Goal: Task Accomplishment & Management: Complete application form

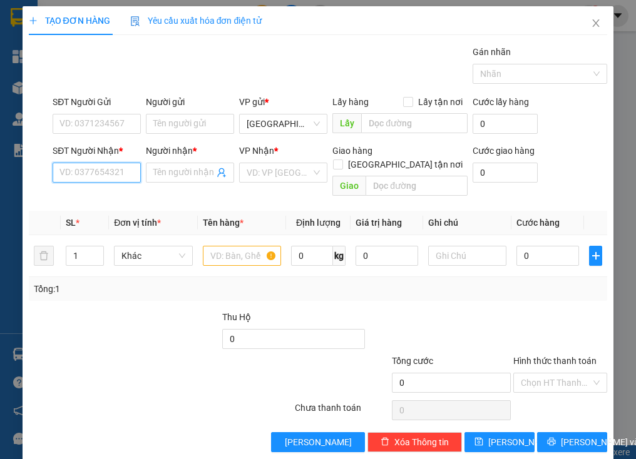
click at [112, 178] on input "SĐT Người Nhận *" at bounding box center [97, 173] width 88 height 20
click at [108, 190] on div "0943469141 - vô dạnh" at bounding box center [103, 197] width 88 height 14
type input "0943469141"
type input "vô dạnh"
type input "giống cây trồng"
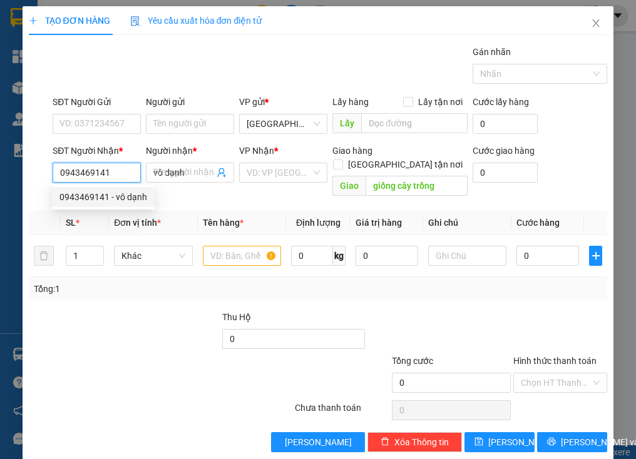
type input "50.000"
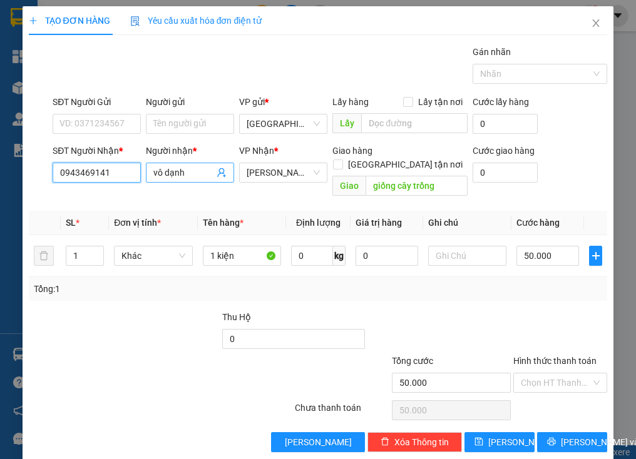
type input "0943469141"
click at [196, 168] on input "vô dạnh" at bounding box center [183, 173] width 61 height 14
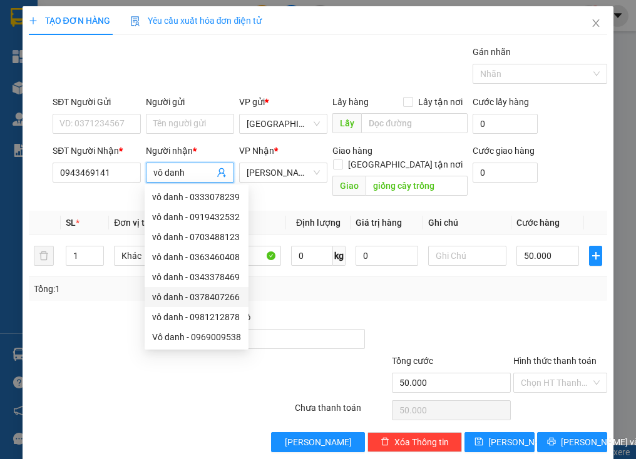
type input "vô danh"
click at [103, 282] on div "Tổng: 1" at bounding box center [140, 289] width 213 height 14
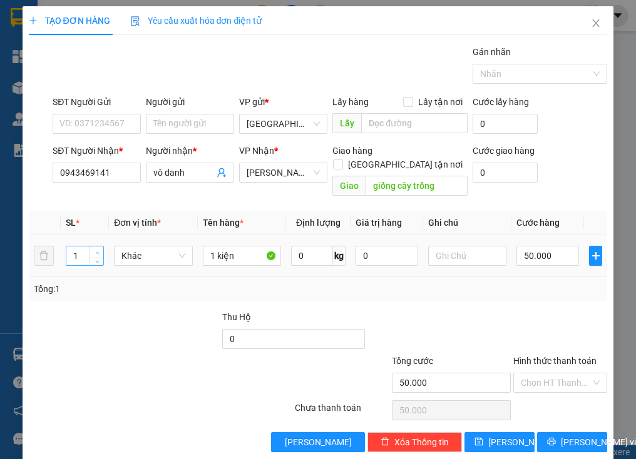
type input "2"
click at [95, 251] on icon "up" at bounding box center [97, 253] width 4 height 4
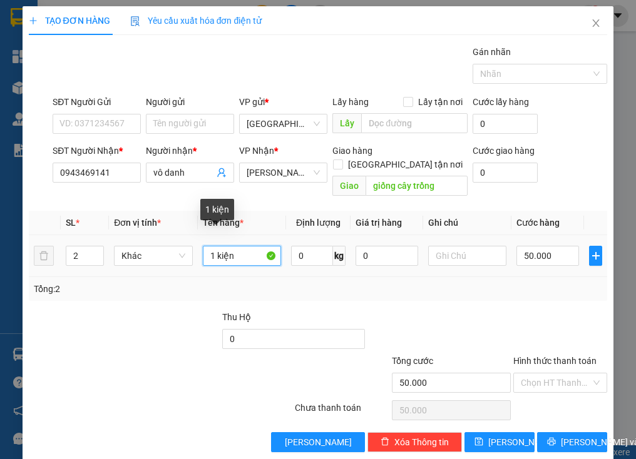
click at [213, 246] on input "1 kiện" at bounding box center [242, 256] width 78 height 20
type input "2 kiện"
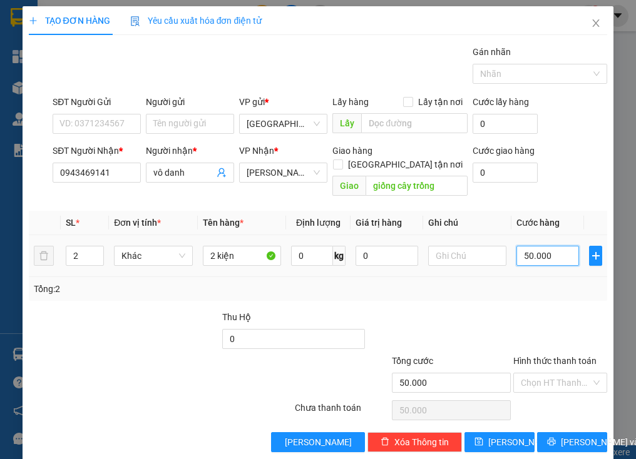
click at [560, 247] on input "50.000" at bounding box center [547, 256] width 63 height 20
type input "8"
type input "80"
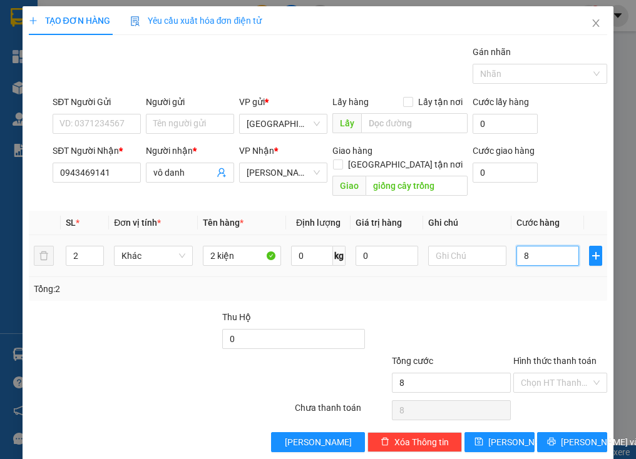
type input "80"
type input "80.000"
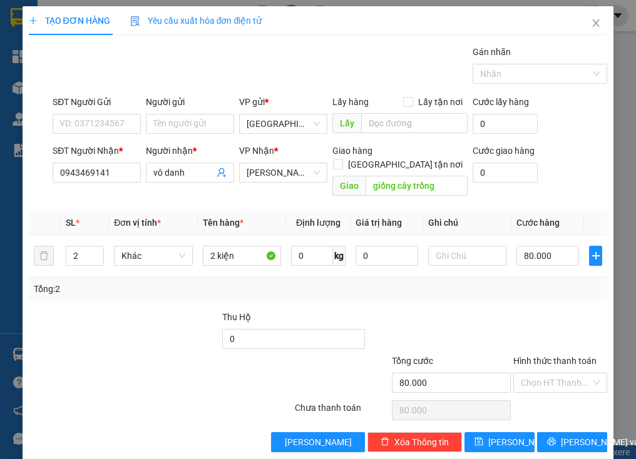
click at [541, 288] on div "Transit Pickup Surcharge Ids Transit Deliver Surcharge Ids Transit Deliver Surc…" at bounding box center [318, 248] width 579 height 407
click at [563, 436] on span "[PERSON_NAME] và In" at bounding box center [605, 443] width 88 height 14
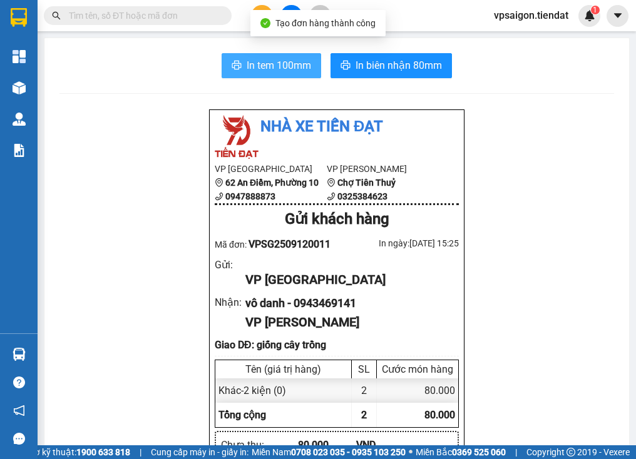
click at [280, 66] on span "In tem 100mm" at bounding box center [279, 66] width 64 height 16
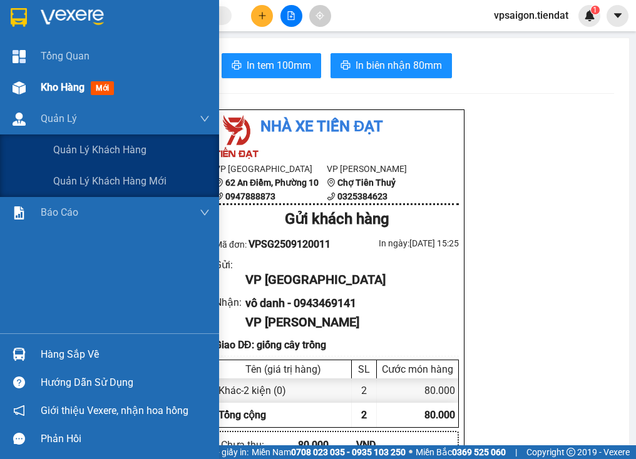
click at [59, 88] on span "Kho hàng" at bounding box center [63, 87] width 44 height 12
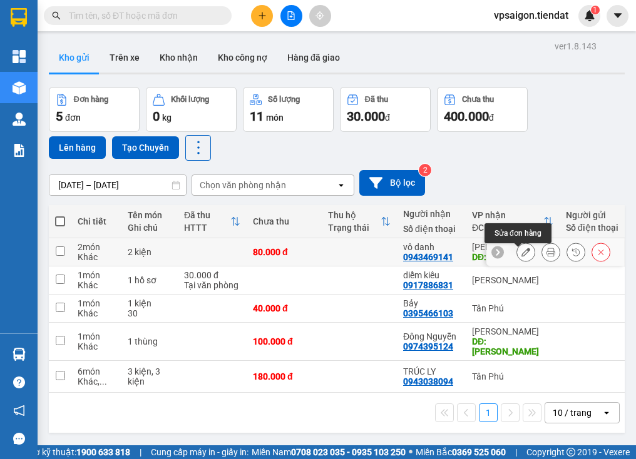
click at [521, 255] on icon at bounding box center [525, 252] width 9 height 9
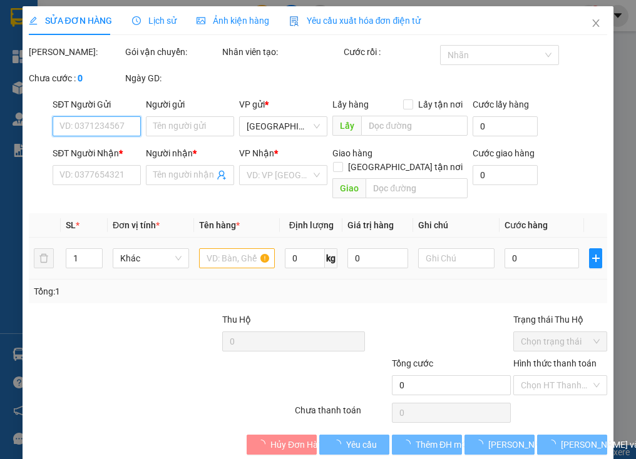
type input "0943469141"
type input "vô danh"
type input "giống cây trồng"
type input "80.000"
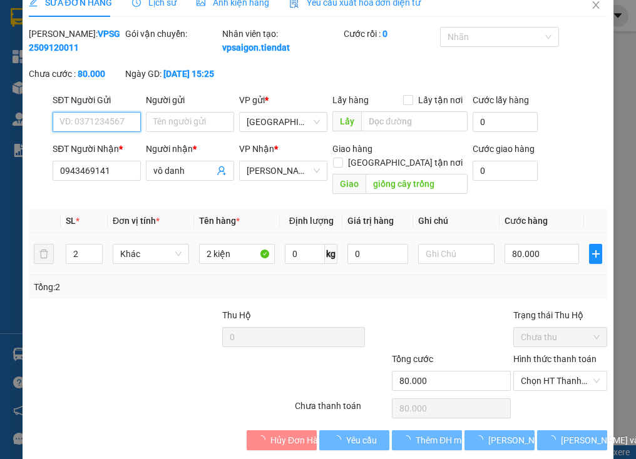
scroll to position [33, 0]
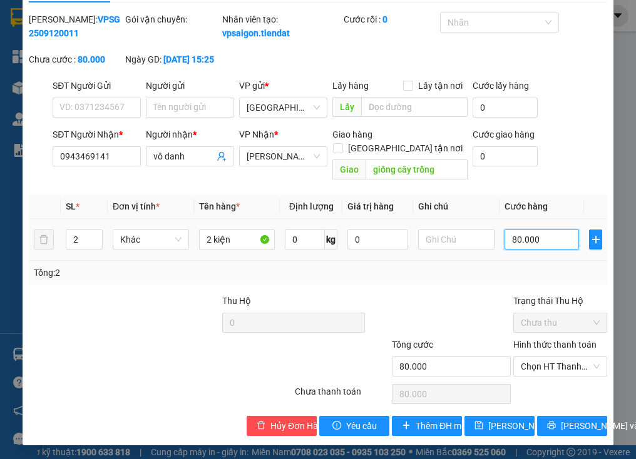
click at [504, 236] on input "80.000" at bounding box center [541, 240] width 74 height 20
type input "1"
type input "10"
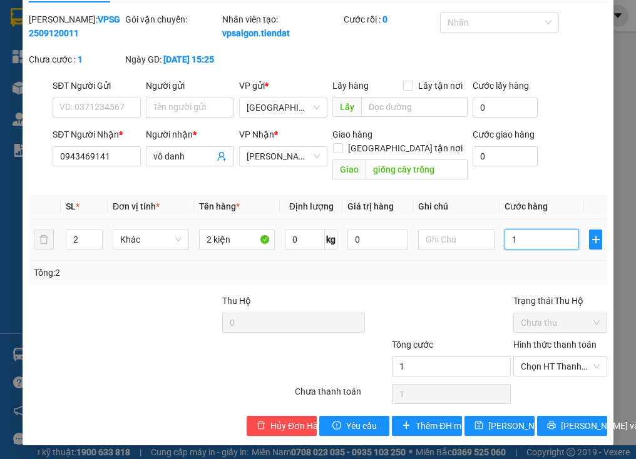
type input "10"
type input "100"
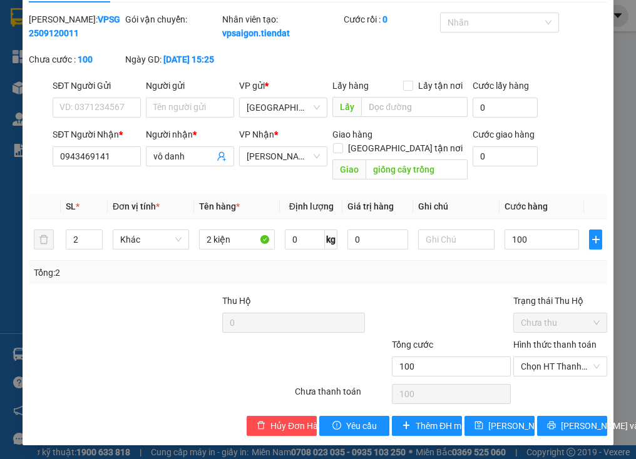
type input "100.000"
click at [479, 271] on div "Tổng: 2" at bounding box center [318, 273] width 569 height 14
click at [124, 166] on input "0943469141" at bounding box center [97, 156] width 88 height 20
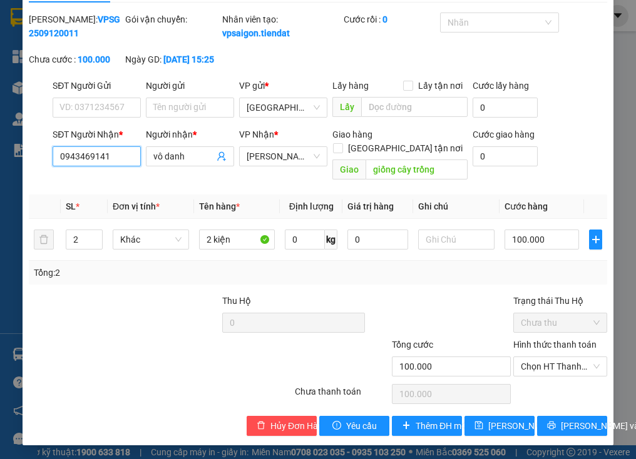
click at [124, 166] on input "0943469141" at bounding box center [97, 156] width 88 height 20
click at [123, 280] on div "Tổng: 2" at bounding box center [318, 273] width 579 height 24
click at [570, 426] on span "[PERSON_NAME] và In" at bounding box center [605, 426] width 88 height 14
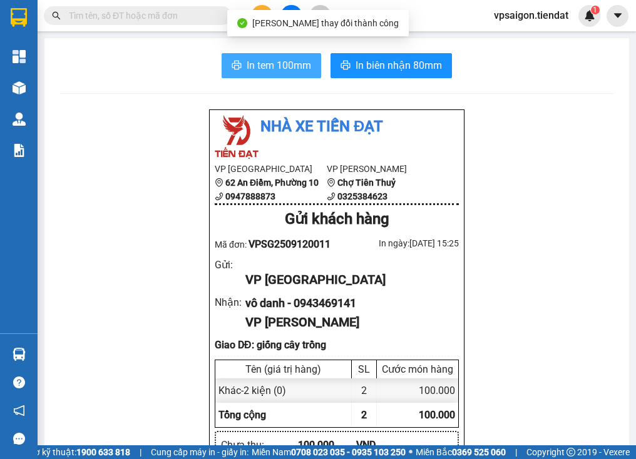
click at [293, 68] on span "In tem 100mm" at bounding box center [279, 66] width 64 height 16
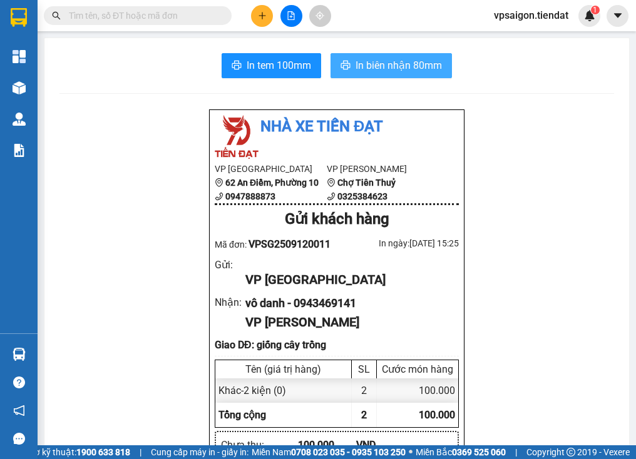
click at [392, 58] on span "In biên nhận 80mm" at bounding box center [398, 66] width 86 height 16
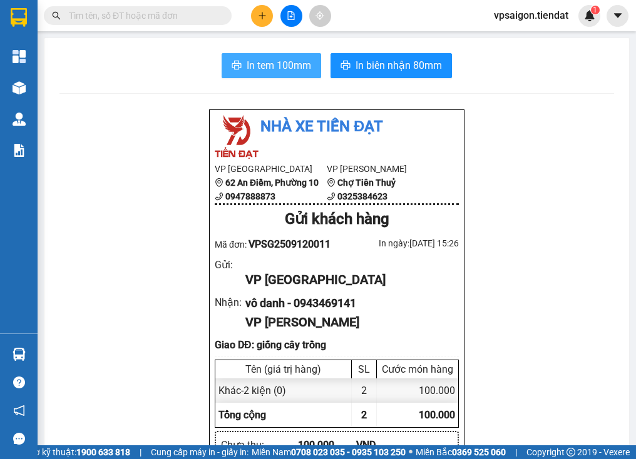
click at [270, 65] on span "In tem 100mm" at bounding box center [279, 66] width 64 height 16
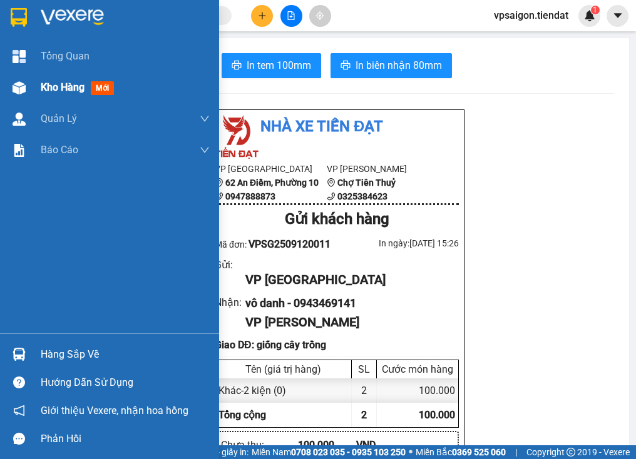
click at [43, 78] on div "Kho hàng mới" at bounding box center [125, 87] width 169 height 31
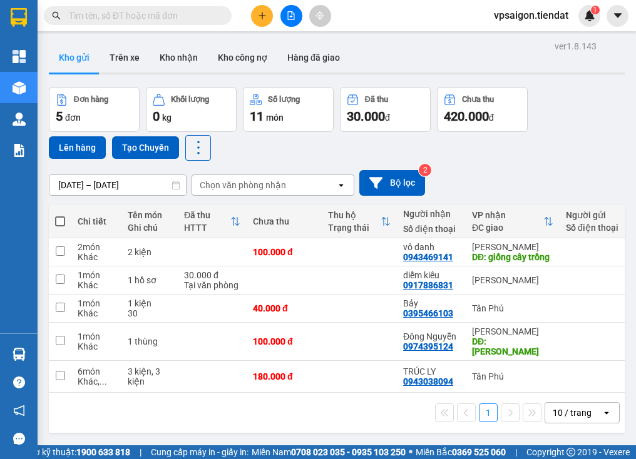
click at [195, 403] on div "1 10 / trang open" at bounding box center [337, 413] width 576 height 40
drag, startPoint x: 195, startPoint y: 421, endPoint x: 221, endPoint y: 400, distance: 32.9
click at [197, 419] on div "1 10 / trang open" at bounding box center [337, 412] width 566 height 21
click at [204, 418] on div "1 10 / trang open" at bounding box center [337, 412] width 566 height 21
click at [299, 207] on th "Chưa thu" at bounding box center [284, 221] width 75 height 33
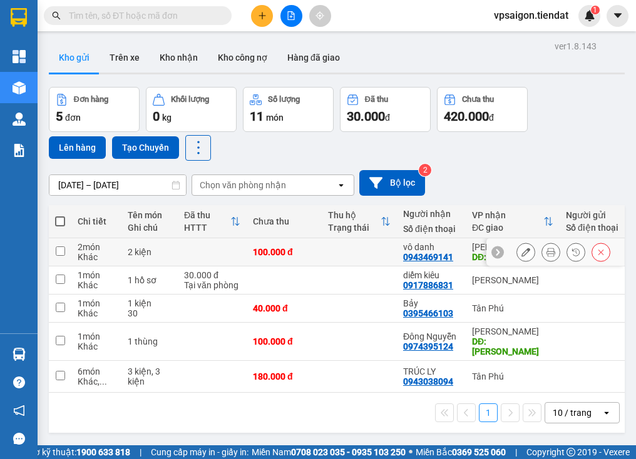
click at [54, 255] on td at bounding box center [60, 252] width 23 height 28
checkbox input "true"
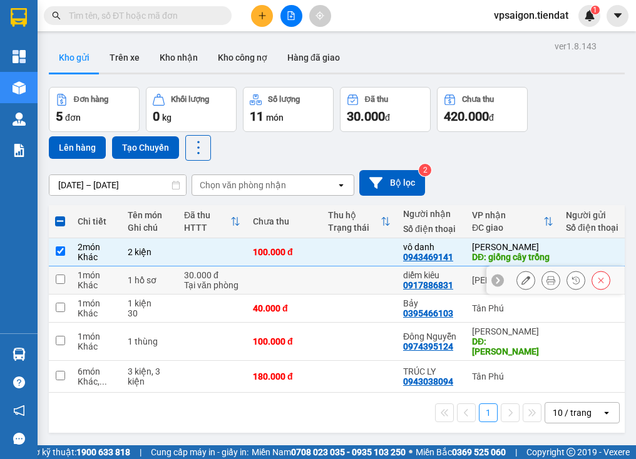
click at [62, 284] on input "checkbox" at bounding box center [60, 279] width 9 height 9
checkbox input "true"
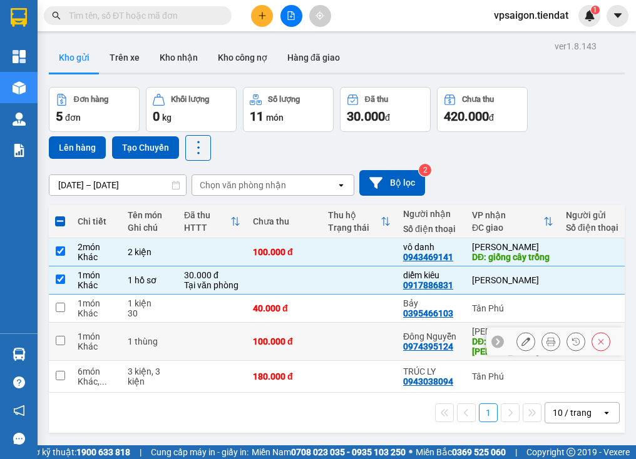
click at [58, 342] on input "checkbox" at bounding box center [60, 340] width 9 height 9
checkbox input "true"
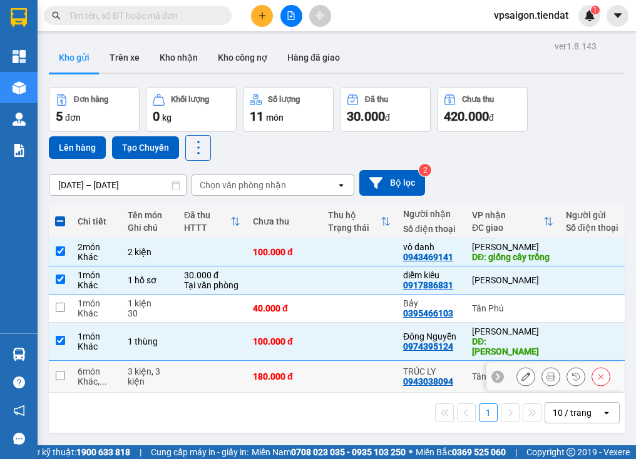
click at [59, 374] on input "checkbox" at bounding box center [60, 375] width 9 height 9
checkbox input "true"
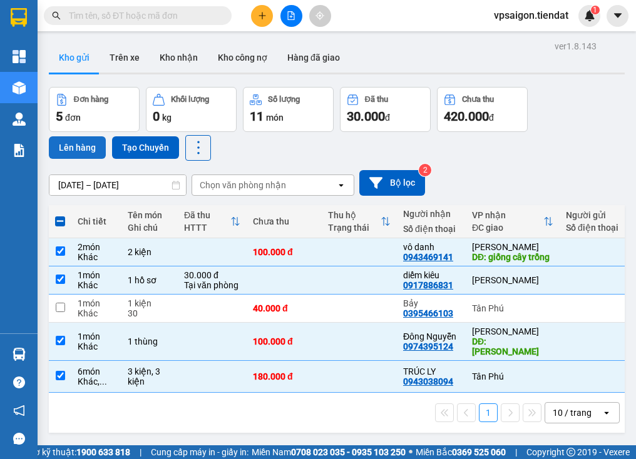
click at [85, 144] on button "Lên hàng" at bounding box center [77, 147] width 57 height 23
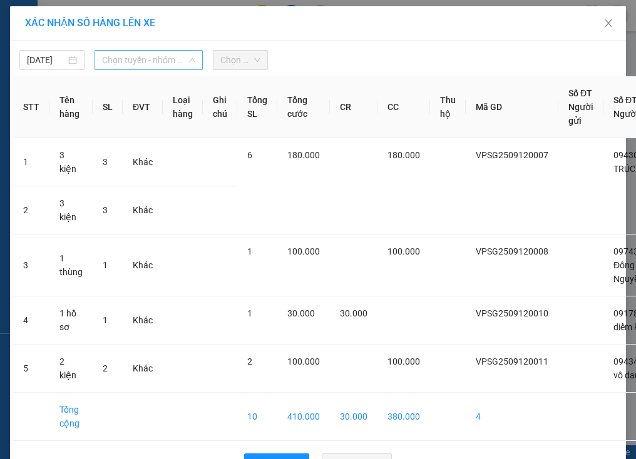
click at [153, 55] on span "Chọn tuyến - nhóm tuyến" at bounding box center [148, 60] width 93 height 19
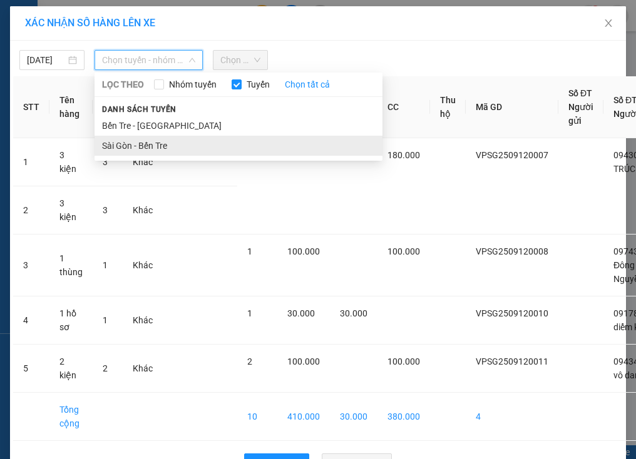
click at [138, 146] on li "Sài Gòn - Bến Tre" at bounding box center [239, 146] width 288 height 20
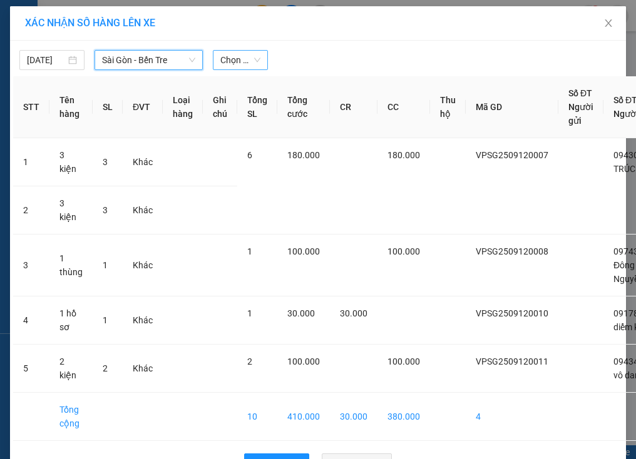
click at [243, 60] on span "Chọn chuyến" at bounding box center [239, 60] width 39 height 19
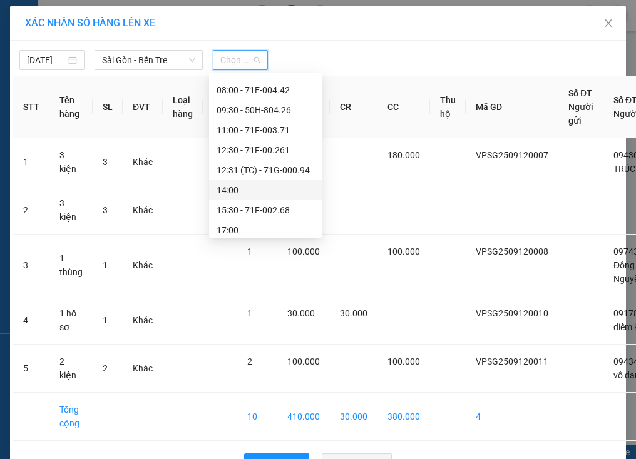
scroll to position [60, 0]
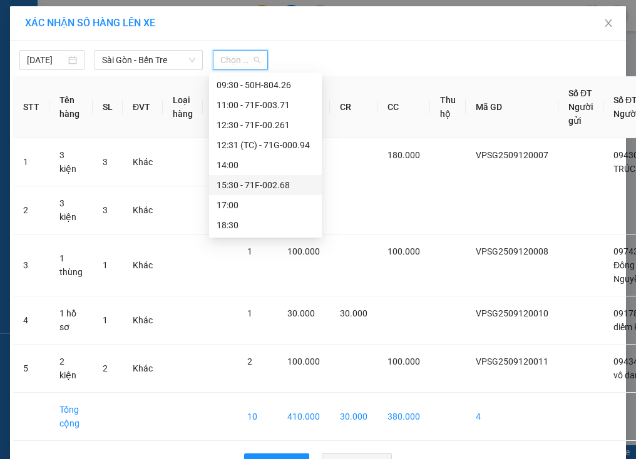
click at [260, 183] on div "15:30 - 71F-002.68" at bounding box center [266, 185] width 98 height 14
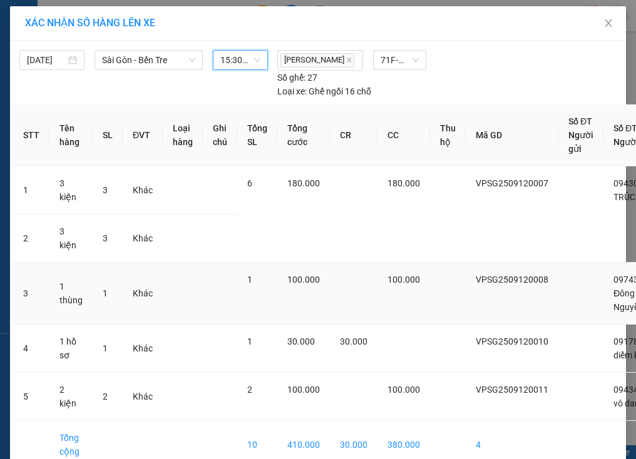
scroll to position [73, 0]
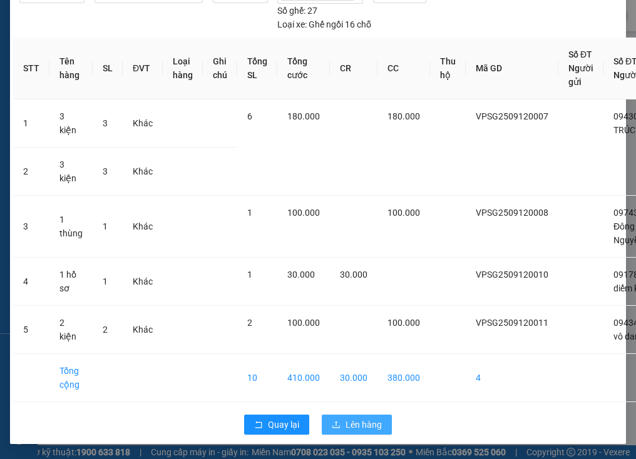
click at [354, 419] on span "Lên hàng" at bounding box center [363, 425] width 36 height 14
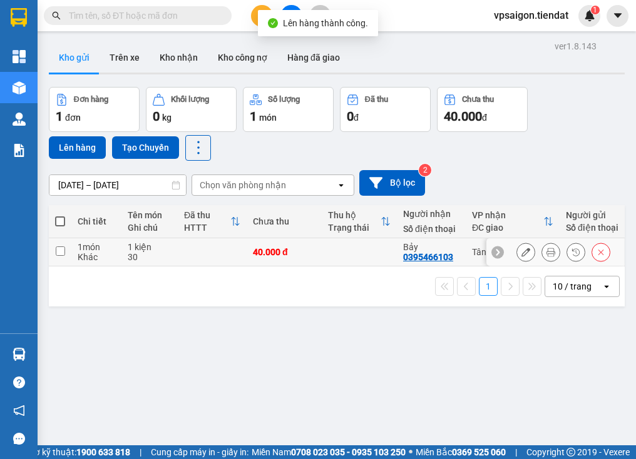
click at [59, 252] on input "checkbox" at bounding box center [60, 251] width 9 height 9
checkbox input "true"
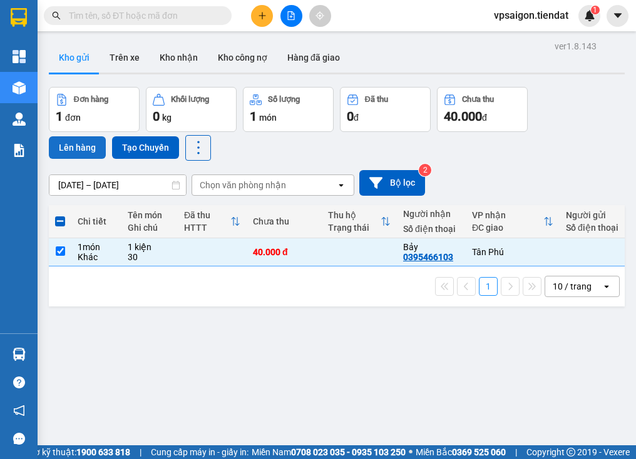
click at [76, 145] on button "Lên hàng" at bounding box center [77, 147] width 57 height 23
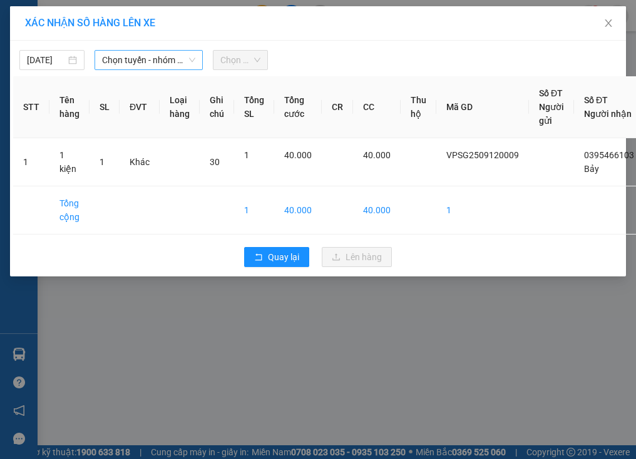
click at [145, 61] on span "Chọn tuyến - nhóm tuyến" at bounding box center [148, 60] width 93 height 19
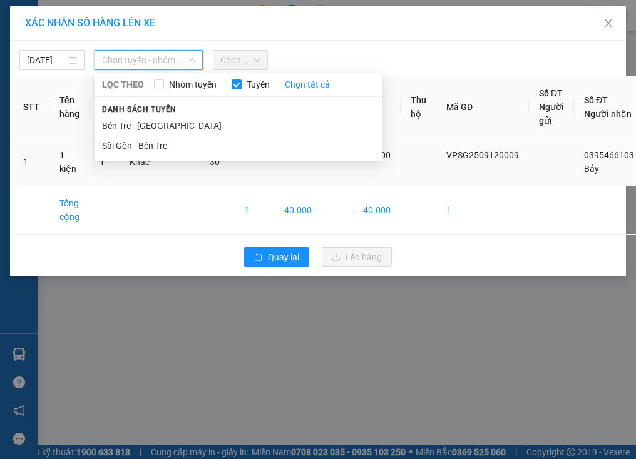
click at [179, 146] on li "Sài Gòn - Bến Tre" at bounding box center [239, 146] width 288 height 20
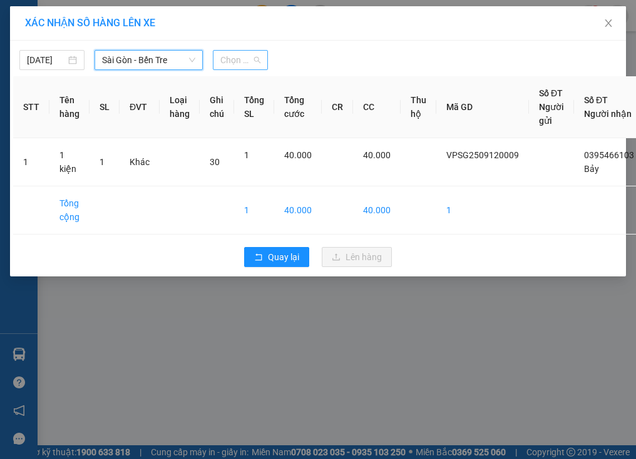
click at [245, 63] on span "Chọn chuyến" at bounding box center [239, 60] width 39 height 19
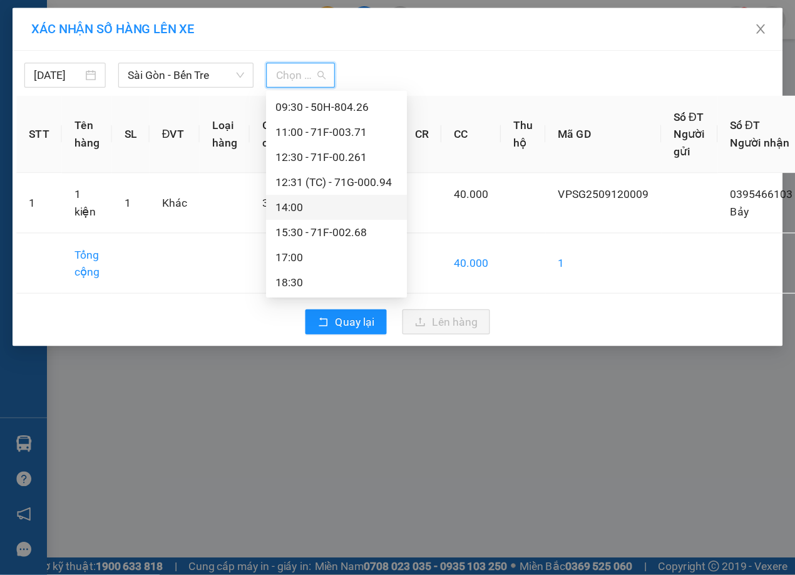
scroll to position [60, 0]
click at [277, 166] on div "14:00" at bounding box center [269, 165] width 98 height 14
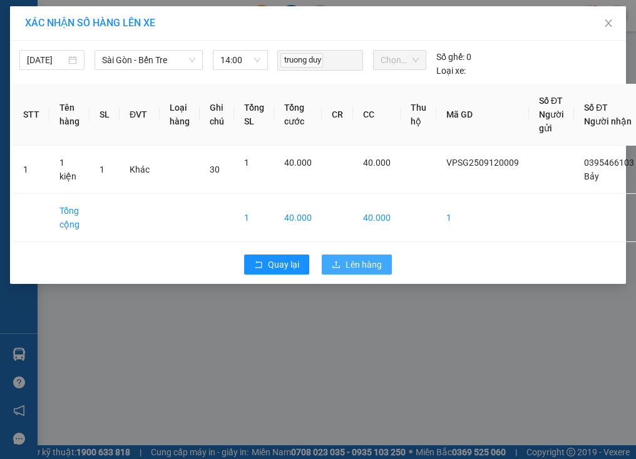
click at [350, 265] on span "Lên hàng" at bounding box center [363, 265] width 36 height 14
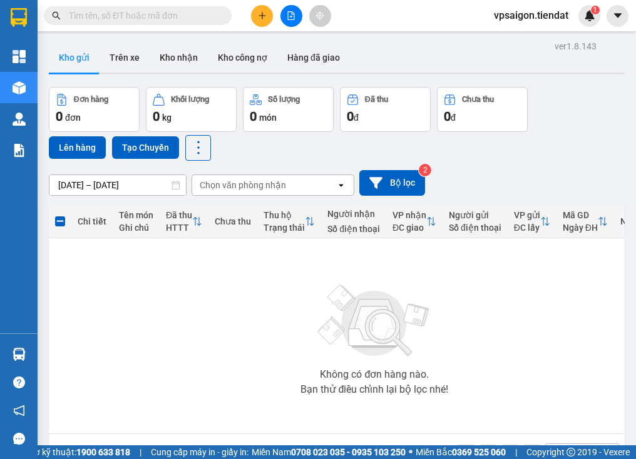
click at [163, 292] on div "Không có đơn hàng nào. Bạn thử điều chỉnh lại bộ lọc nhé!" at bounding box center [374, 336] width 639 height 188
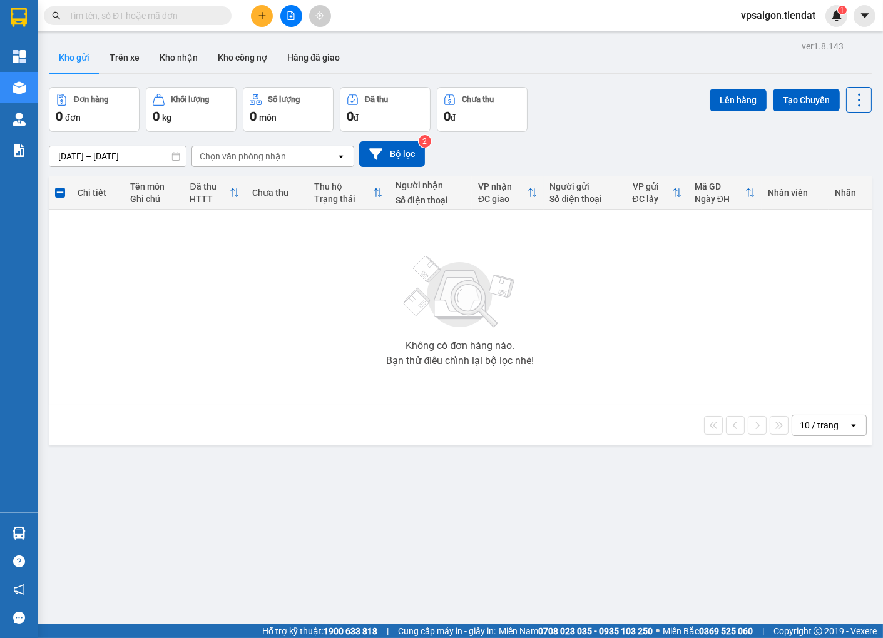
drag, startPoint x: 528, startPoint y: 0, endPoint x: 551, endPoint y: 445, distance: 445.5
click at [548, 451] on div "ver 1.8.143 Kho gửi Trên xe Kho nhận Kho công nợ Hàng đã giao Đơn hàng 0 đơn Kh…" at bounding box center [460, 357] width 833 height 638
click at [255, 363] on div "Không có đơn hàng nào. Bạn thử điều chỉnh lại bộ lọc nhé!" at bounding box center [460, 307] width 810 height 188
click at [260, 10] on button at bounding box center [262, 16] width 22 height 22
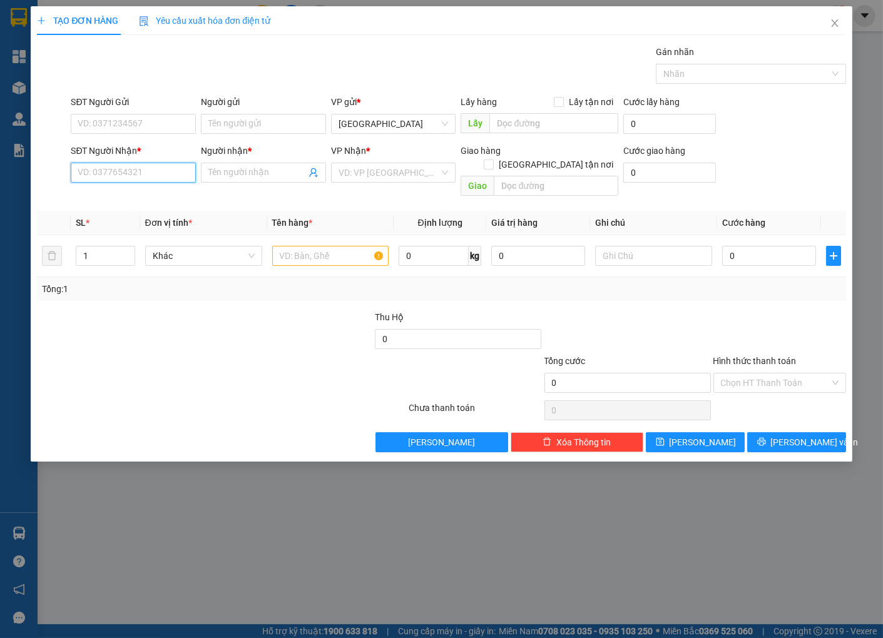
click at [160, 169] on input "SĐT Người Nhận *" at bounding box center [133, 173] width 125 height 20
click at [635, 26] on icon "close" at bounding box center [835, 23] width 10 height 10
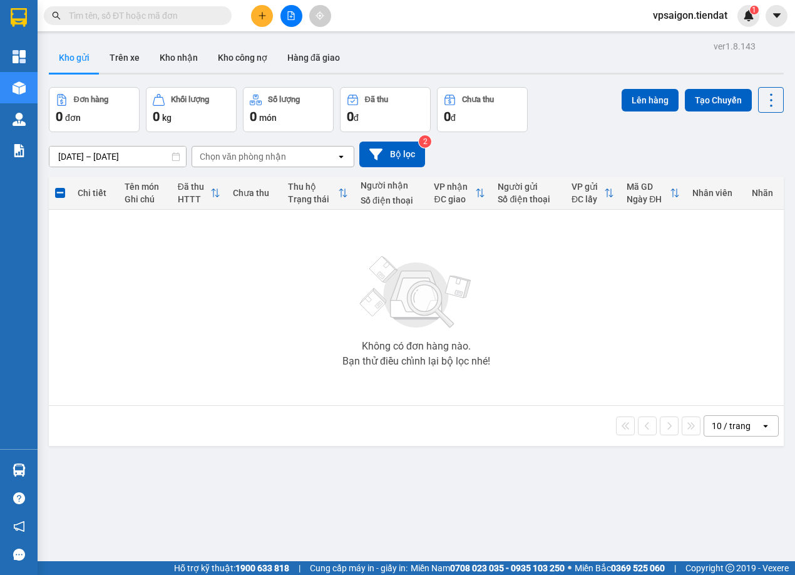
click at [258, 290] on div "Không có đơn hàng nào. Bạn thử điều chỉnh lại bộ lọc nhé!" at bounding box center [416, 307] width 722 height 188
click at [260, 11] on icon "plus" at bounding box center [262, 15] width 9 height 9
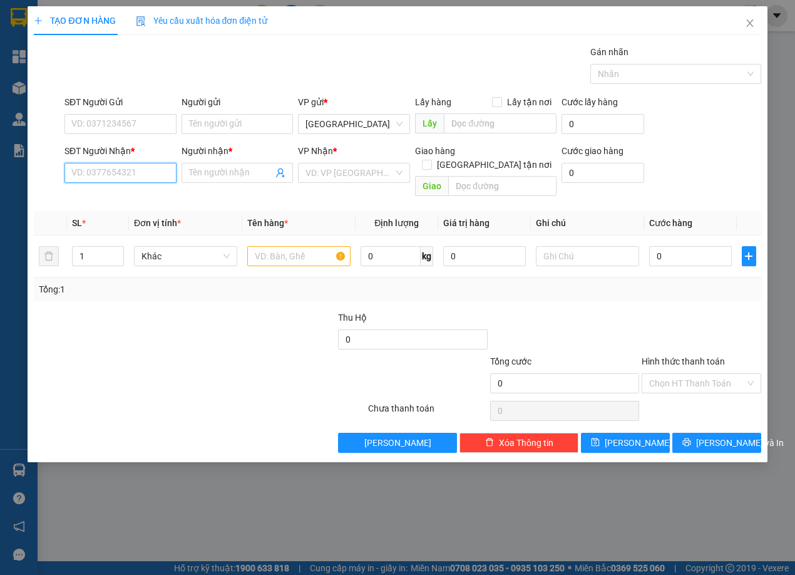
click at [109, 173] on input "SĐT Người Nhận *" at bounding box center [120, 173] width 112 height 20
click at [298, 246] on input "text" at bounding box center [298, 256] width 103 height 20
click at [131, 170] on input "SĐT Người Nhận *" at bounding box center [120, 173] width 112 height 20
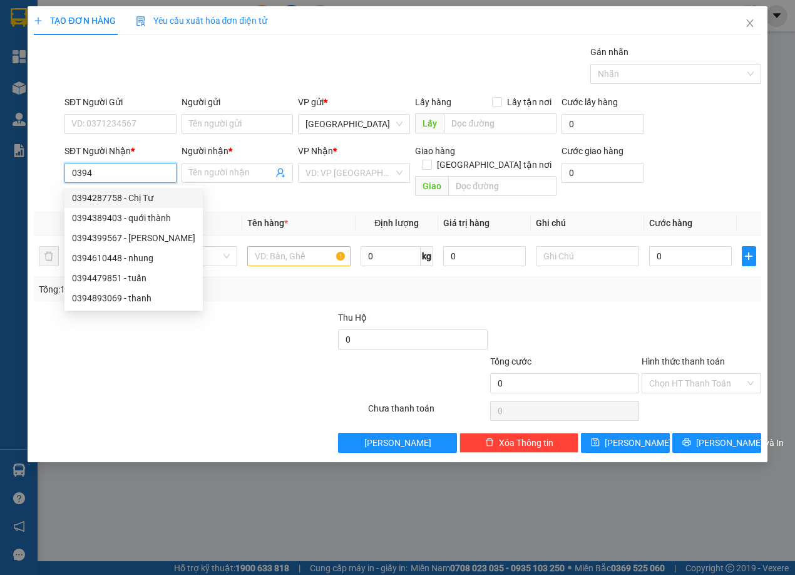
click at [150, 200] on div "0394287758 - Chị Tư" at bounding box center [133, 198] width 123 height 14
type input "0394287758"
type input "Chị Tư"
type input "Quới Thành"
type input "40.000"
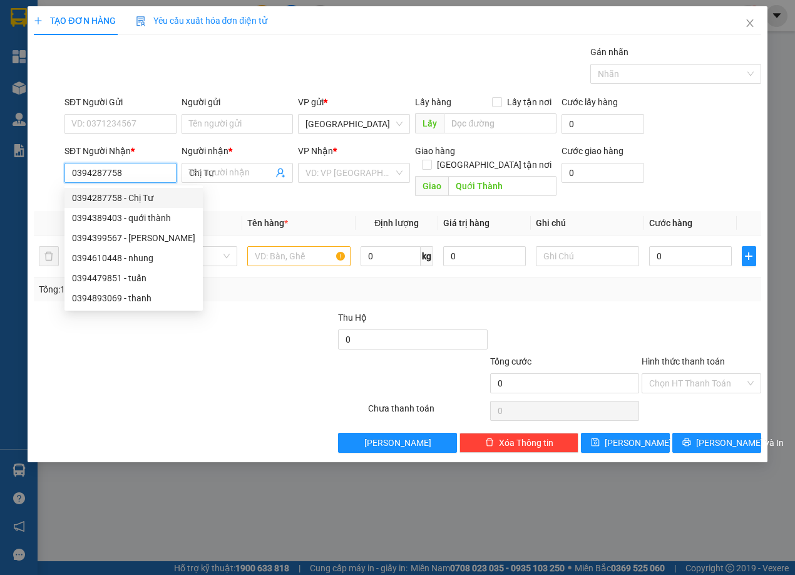
type input "40.000"
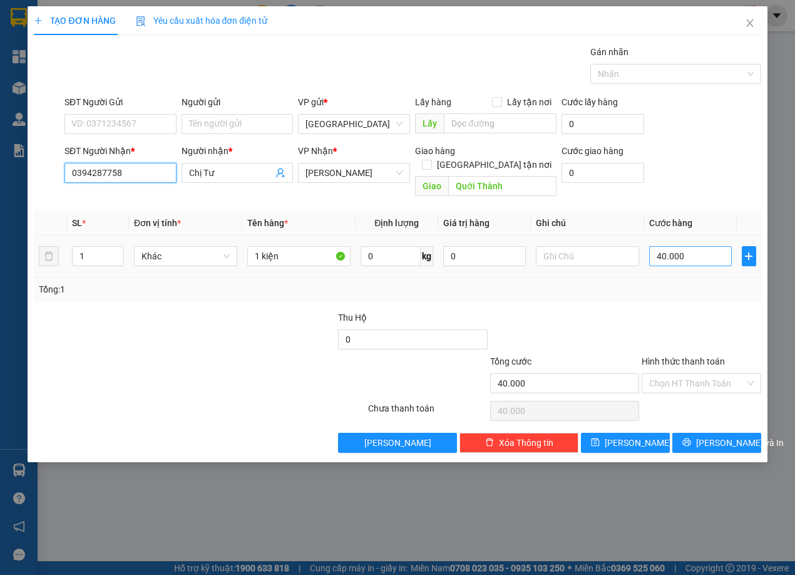
type input "0394287758"
click at [635, 247] on input "40.000" at bounding box center [690, 256] width 83 height 20
type input "0"
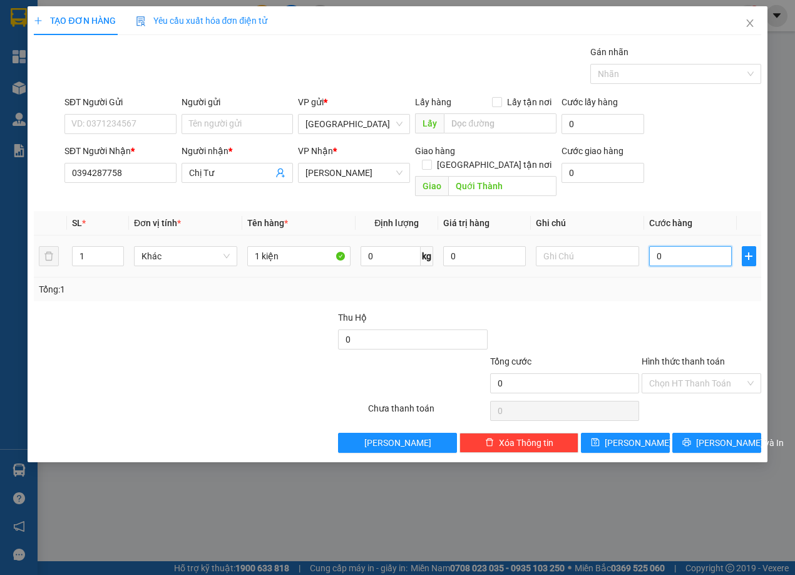
type input "5"
type input "05"
type input "50"
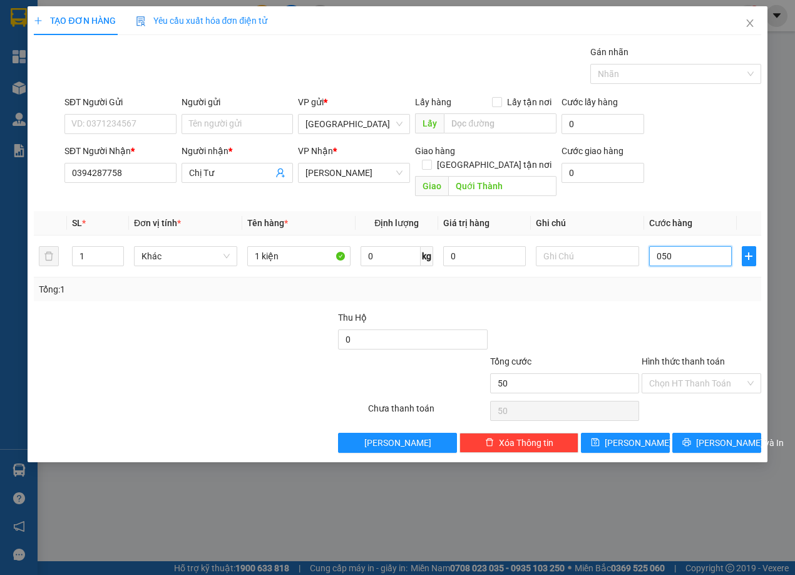
type input "050"
type input "50.000"
click at [635, 285] on div "Tổng: 1" at bounding box center [397, 289] width 727 height 24
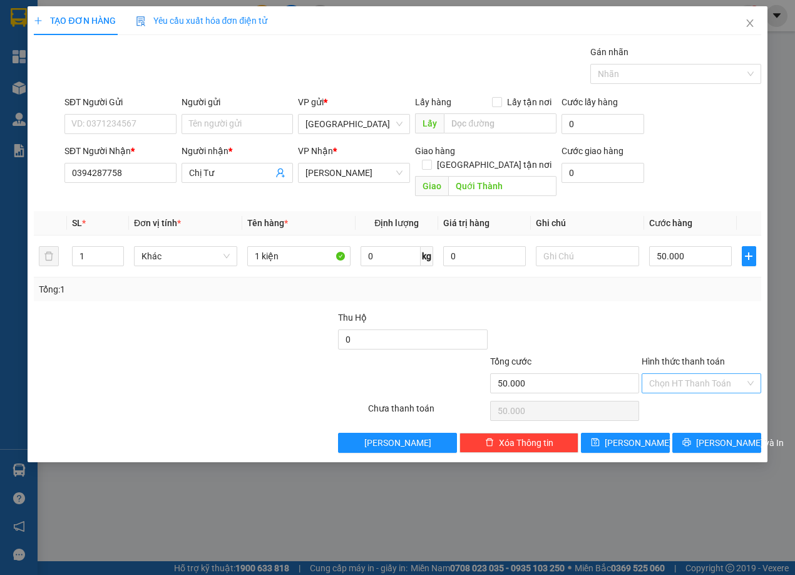
click at [635, 374] on input "Hình thức thanh toán" at bounding box center [696, 383] width 95 height 19
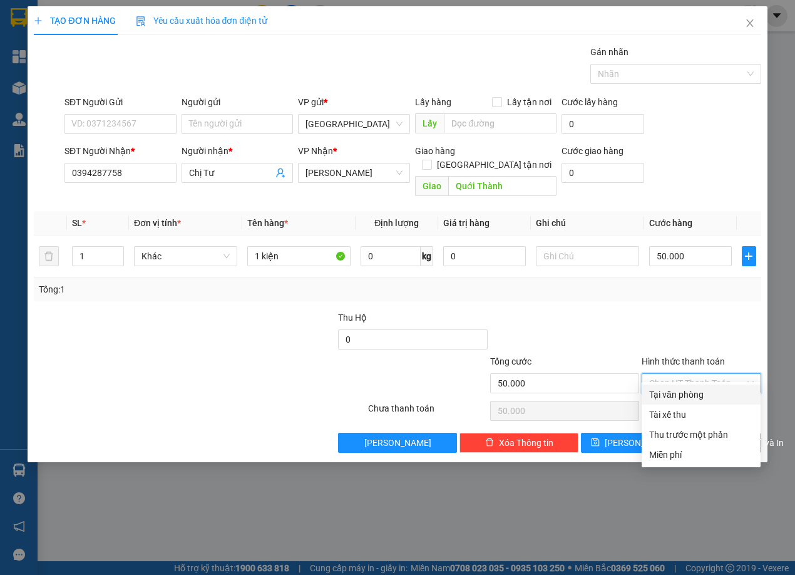
click at [635, 391] on div "Tại văn phòng" at bounding box center [701, 394] width 104 height 14
type input "0"
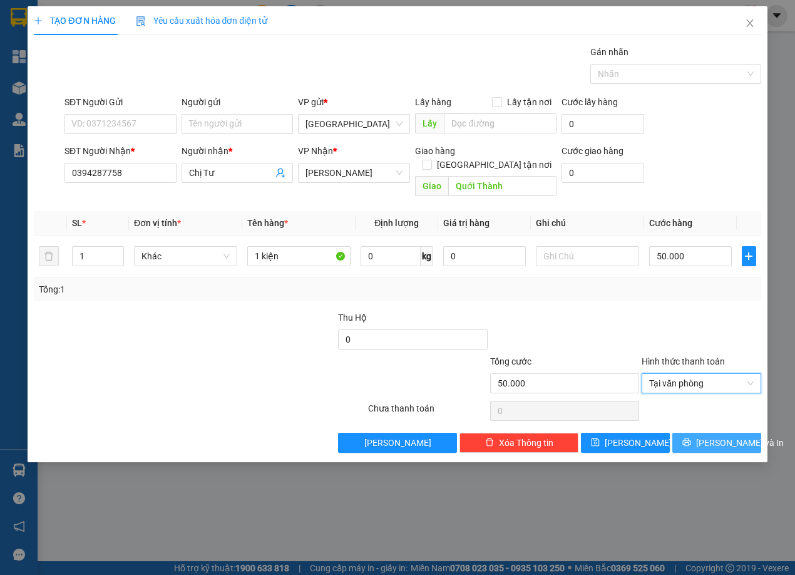
click at [635, 436] on span "[PERSON_NAME] và In" at bounding box center [740, 443] width 88 height 14
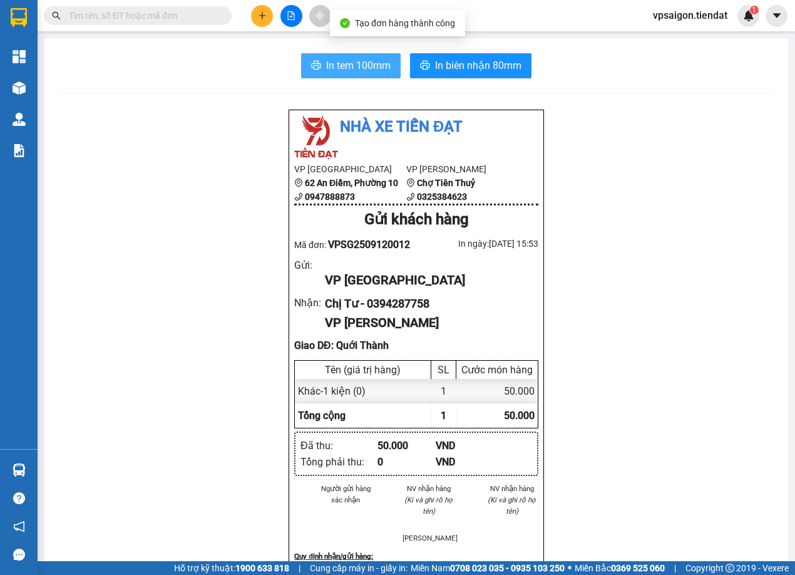
click at [338, 60] on span "In tem 100mm" at bounding box center [358, 66] width 64 height 16
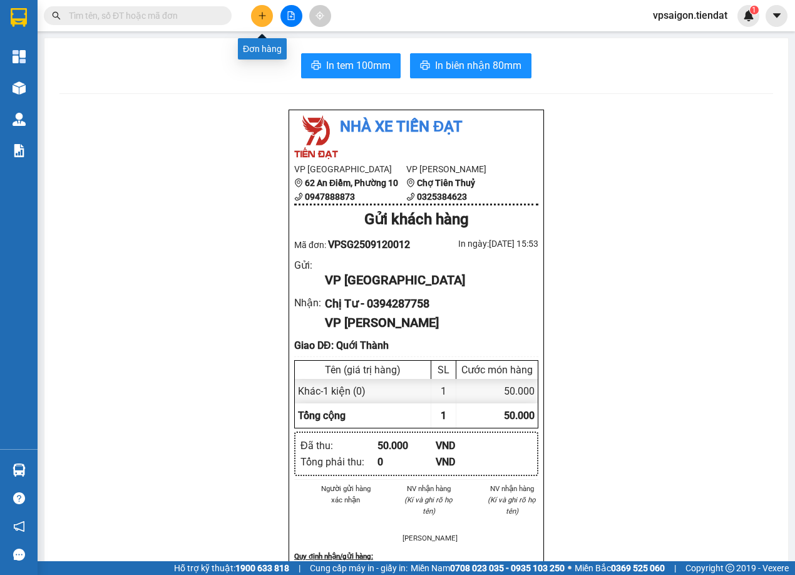
click at [260, 13] on icon "plus" at bounding box center [262, 15] width 9 height 9
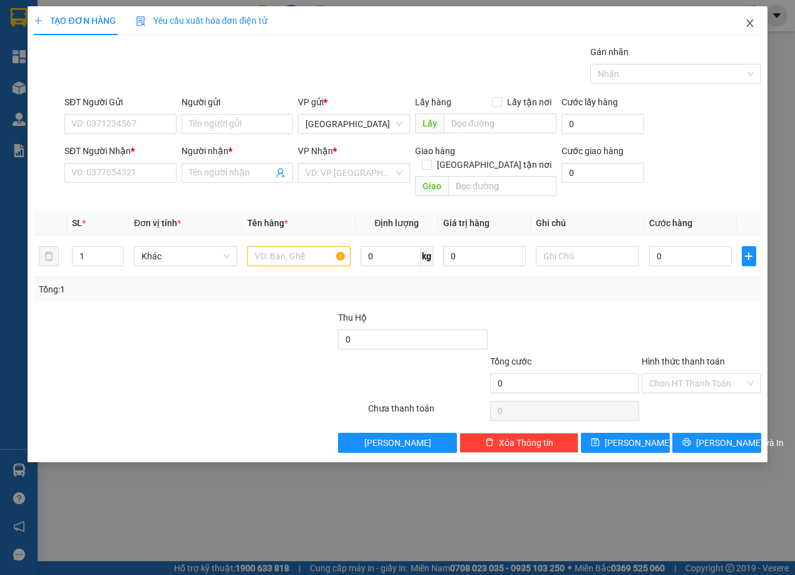
click at [635, 22] on icon "close" at bounding box center [750, 23] width 10 height 10
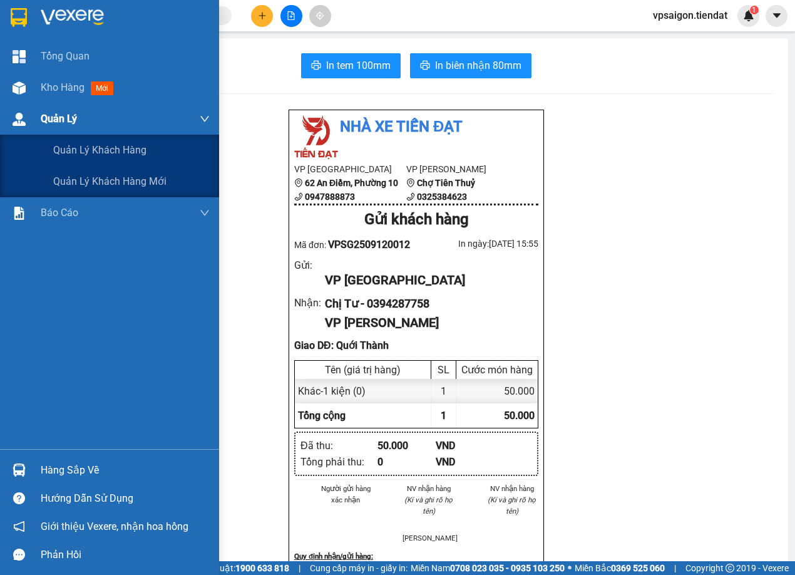
click at [58, 117] on span "Quản Lý" at bounding box center [59, 119] width 36 height 16
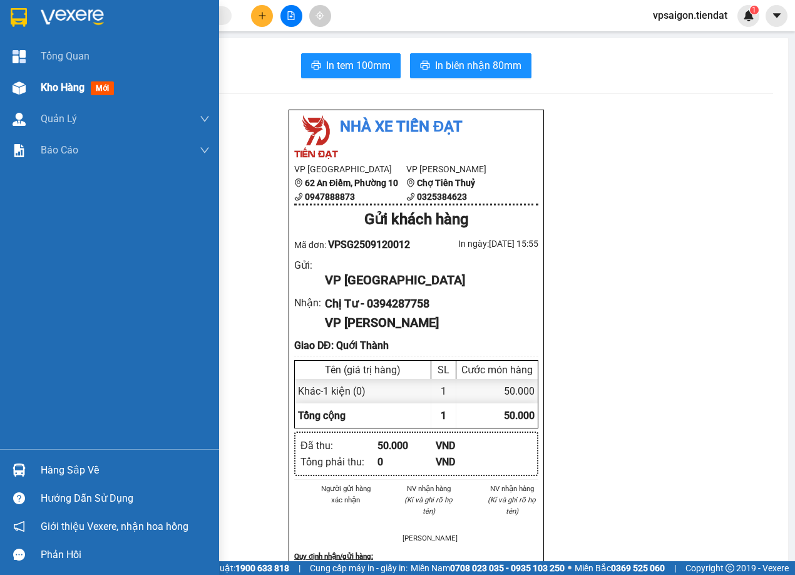
click at [63, 84] on span "Kho hàng" at bounding box center [63, 87] width 44 height 12
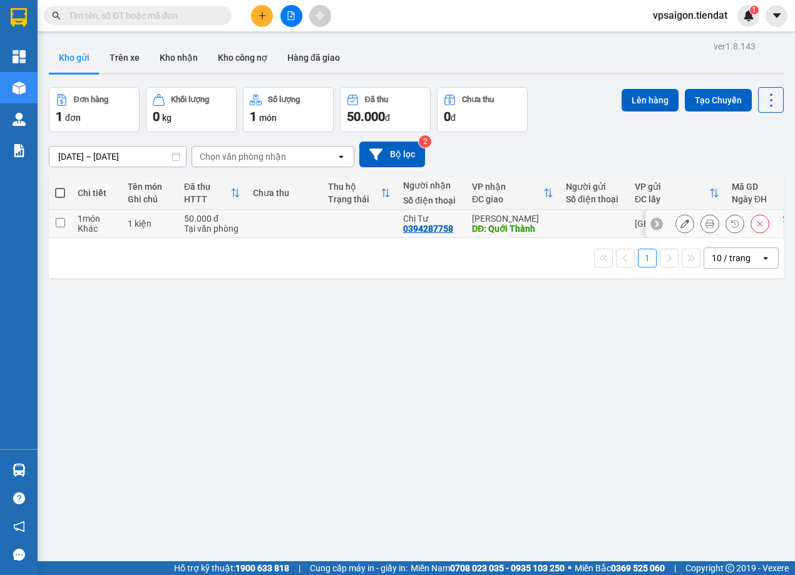
click at [430, 224] on div "0394287758" at bounding box center [428, 228] width 50 height 10
copy div "0394287758"
